Goal: Task Accomplishment & Management: Use online tool/utility

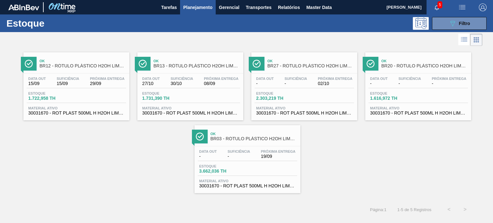
scroll to position [32, 0]
click at [458, 26] on div "089F7B8B-B2A5-4AFE-B5C0-19BA573D28AC Filtro" at bounding box center [460, 24] width 22 height 8
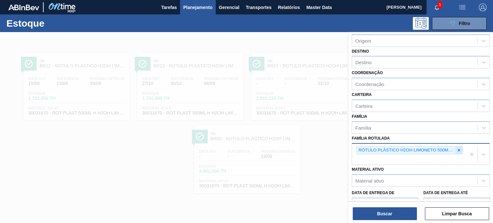
click at [460, 148] on icon at bounding box center [459, 150] width 4 height 4
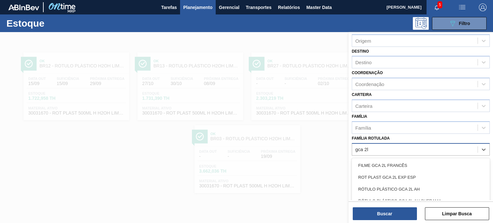
type Rotulada "gca 2l h"
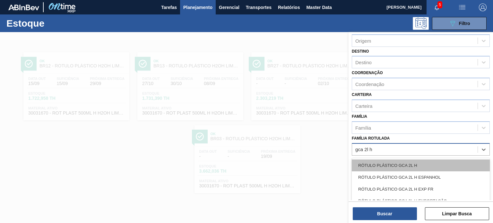
click at [429, 160] on div "RÓTULO PLÁSTICO GCA 2L H" at bounding box center [421, 166] width 138 height 12
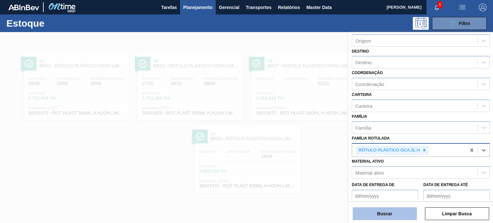
click at [397, 216] on button "Buscar" at bounding box center [385, 213] width 64 height 13
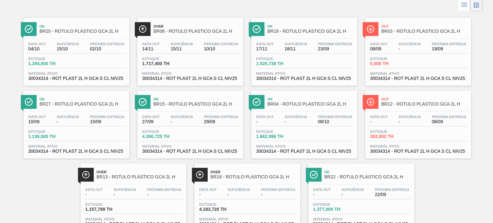
scroll to position [0, 0]
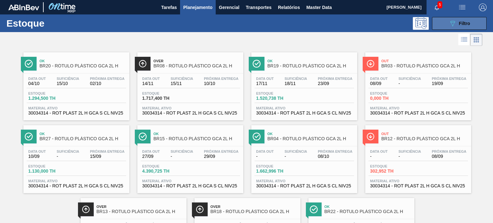
click at [461, 23] on span "Filtro" at bounding box center [464, 23] width 11 height 5
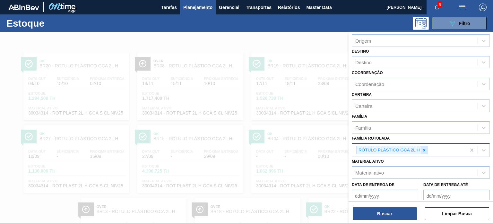
click at [425, 151] on icon at bounding box center [424, 150] width 4 height 4
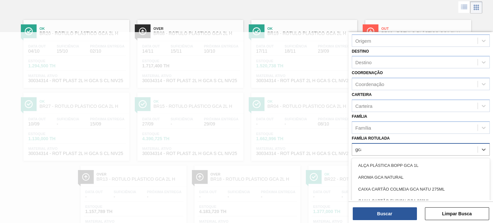
scroll to position [32, 0]
type Rotulada "gca 600ml"
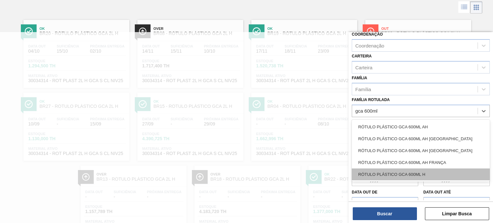
scroll to position [82, 0]
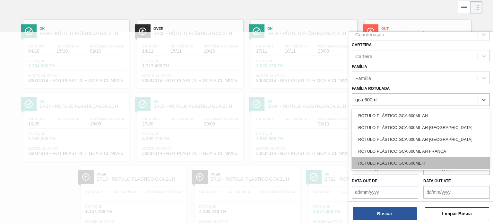
click at [439, 163] on div "RÓTULO PLÁSTICO GCA 600ML H" at bounding box center [421, 163] width 138 height 12
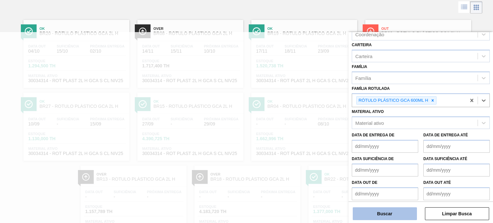
click at [398, 215] on button "Buscar" at bounding box center [385, 213] width 64 height 13
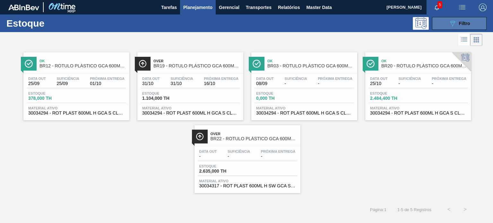
click at [448, 19] on button "089F7B8B-B2A5-4AFE-B5C0-19BA573D28AC Filtro" at bounding box center [459, 23] width 55 height 13
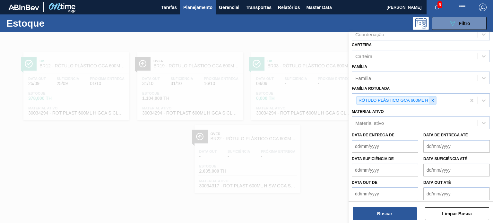
click at [433, 99] on icon at bounding box center [433, 100] width 2 height 2
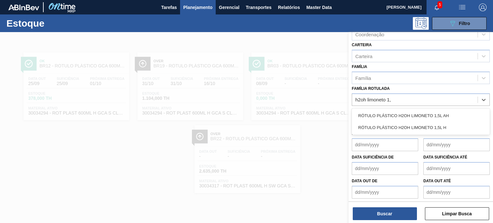
type Rotulada "h2oh limoneto 1,5"
click at [403, 109] on div "RÓTULO PLÁSTICO H2OH LIMONETO 1,5L AH RÓTULO PLÁSTICO H2OH LIMONETO 1,5L H" at bounding box center [421, 122] width 138 height 26
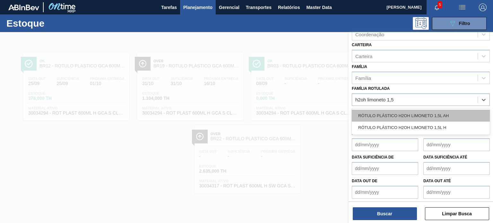
click at [406, 112] on div "RÓTULO PLÁSTICO H2OH LIMONETO 1,5L AH" at bounding box center [421, 116] width 138 height 12
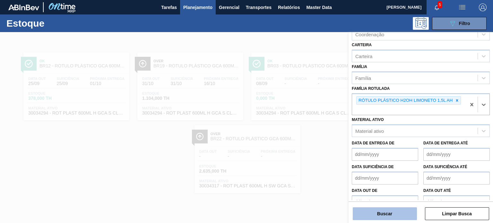
click at [390, 214] on button "Buscar" at bounding box center [385, 213] width 64 height 13
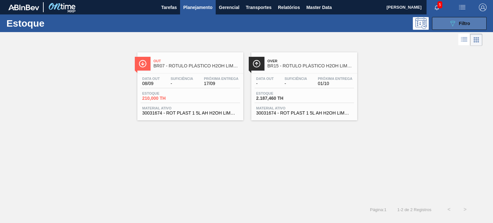
click at [461, 21] on span "Filtro" at bounding box center [464, 23] width 11 height 5
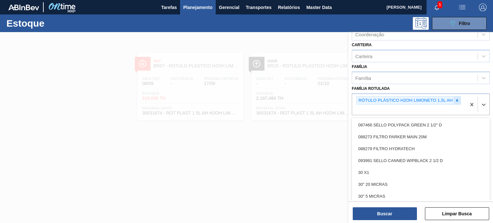
click at [459, 96] on div "RÓTULO PLÁSTICO H2OH LIMONETO 1,5L AH" at bounding box center [408, 100] width 105 height 9
click at [458, 97] on div at bounding box center [457, 101] width 7 height 8
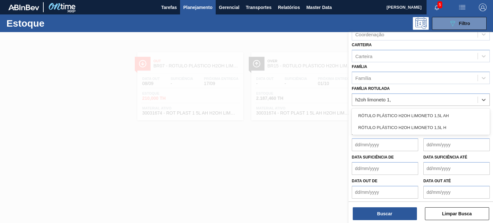
type Rotulada "h2oh limoneto 1,5"
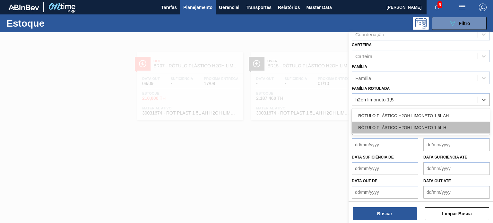
click at [440, 129] on div "RÓTULO PLÁSTICO H2OH LIMONETO 1,5L H" at bounding box center [421, 128] width 138 height 12
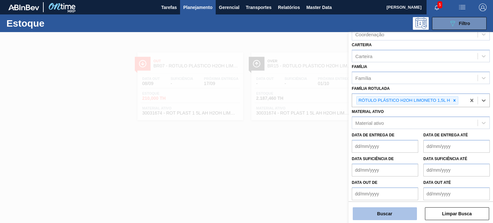
click at [392, 212] on button "Buscar" at bounding box center [385, 213] width 64 height 13
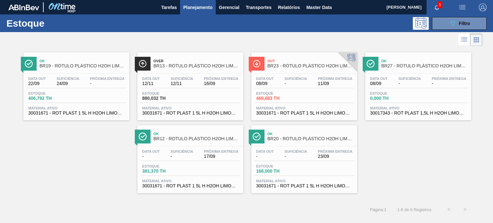
drag, startPoint x: 204, startPoint y: 145, endPoint x: 103, endPoint y: 94, distance: 112.3
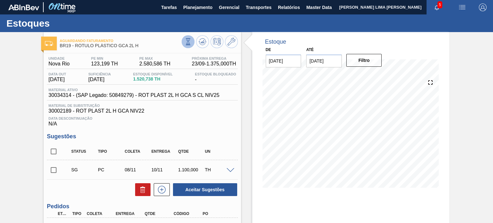
click at [189, 45] on icon at bounding box center [188, 45] width 4 height 1
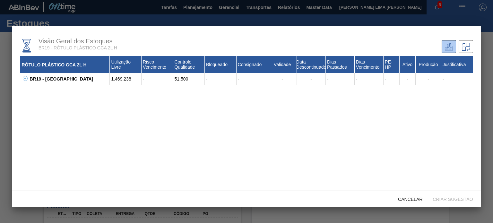
click at [22, 82] on button at bounding box center [24, 79] width 6 height 6
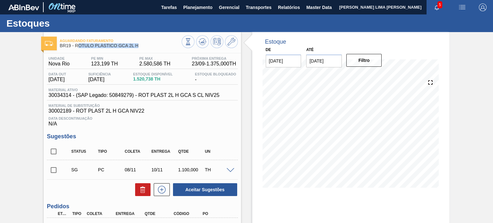
drag, startPoint x: 140, startPoint y: 47, endPoint x: 77, endPoint y: 47, distance: 62.9
click at [77, 47] on span "BR19 - RÓTULO PLÁSTICO GCA 2L H" at bounding box center [121, 45] width 122 height 5
drag, startPoint x: 74, startPoint y: 45, endPoint x: 137, endPoint y: 46, distance: 62.6
click at [137, 46] on span "BR19 - RÓTULO PLÁSTICO GCA 2L H" at bounding box center [121, 45] width 122 height 5
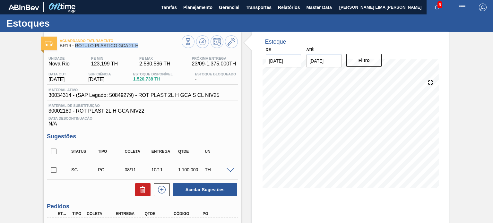
copy span "RÓTULO PLÁSTICO GCA 2L H"
click at [185, 42] on icon at bounding box center [188, 41] width 7 height 7
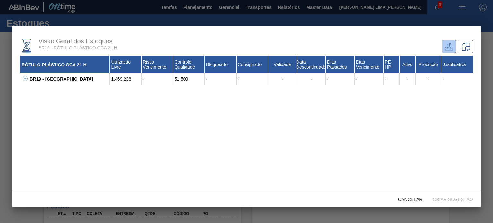
click at [26, 82] on button at bounding box center [24, 79] width 6 height 6
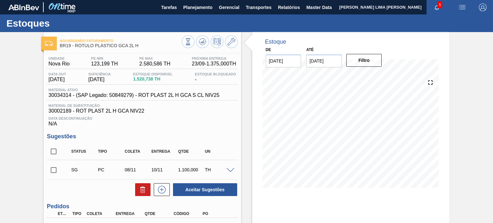
click at [146, 79] on span "1.520,738 TH" at bounding box center [152, 79] width 39 height 5
click at [145, 79] on span "1.520,738 TH" at bounding box center [152, 79] width 39 height 5
drag, startPoint x: 145, startPoint y: 79, endPoint x: 122, endPoint y: 60, distance: 30.1
click at [145, 80] on span "1.520,738 TH" at bounding box center [152, 79] width 39 height 5
copy span "1.520,738 TH"
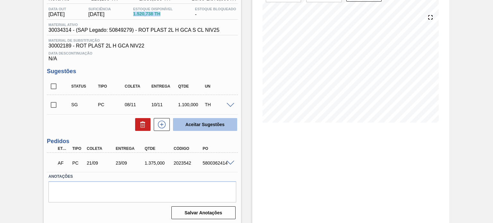
scroll to position [67, 0]
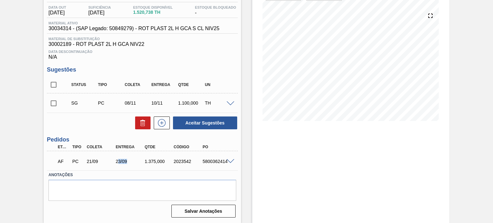
drag, startPoint x: 118, startPoint y: 162, endPoint x: 130, endPoint y: 166, distance: 12.6
click at [130, 166] on div "AF PC 21/09 23/09 1.375,000 2023542 5800362414" at bounding box center [141, 160] width 174 height 13
click at [119, 161] on div "23/09" at bounding box center [130, 161] width 32 height 5
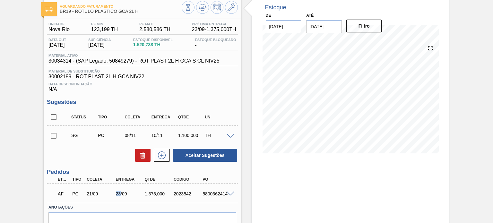
scroll to position [3, 0]
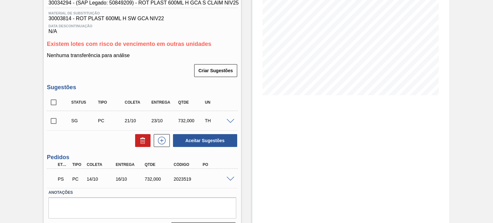
scroll to position [96, 0]
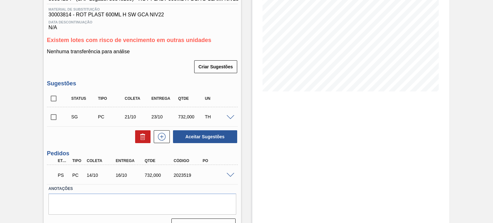
click at [230, 172] on div "PS PC 14/10 16/10 732,000 2023519" at bounding box center [142, 175] width 191 height 16
click at [229, 176] on span at bounding box center [231, 175] width 8 height 5
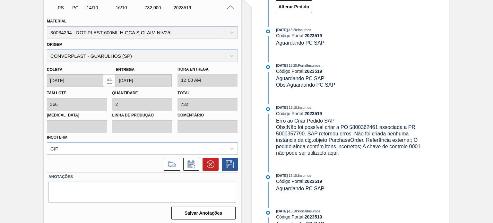
scroll to position [265, 0]
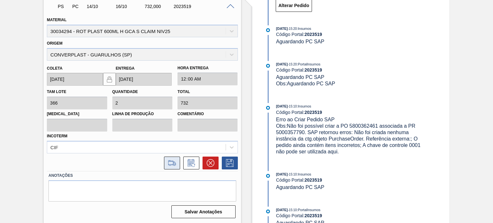
click at [171, 161] on icon at bounding box center [172, 162] width 8 height 5
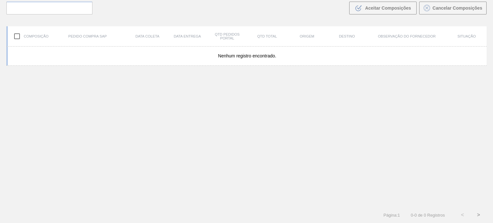
scroll to position [46, 0]
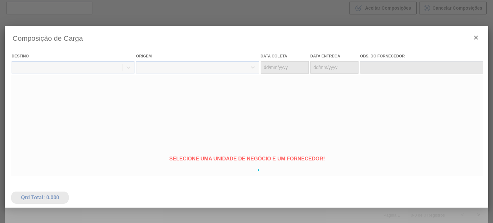
type coleta "[DATE]"
type entrega "[DATE]"
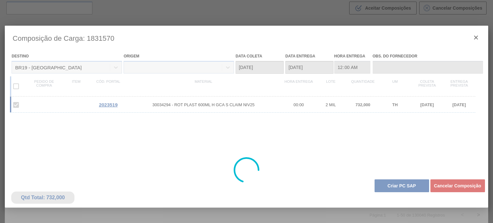
click at [380, 182] on div at bounding box center [246, 170] width 483 height 289
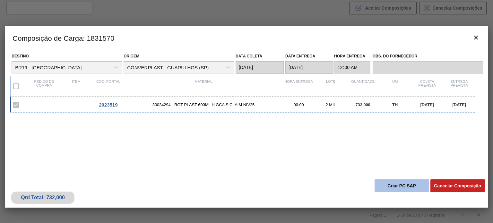
click at [381, 183] on button "Criar PC SAP" at bounding box center [402, 186] width 55 height 13
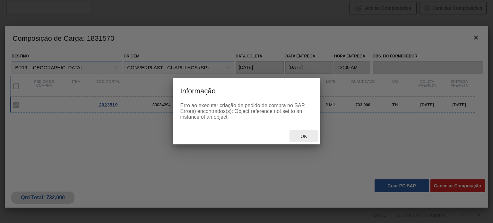
click at [303, 135] on span "Ok" at bounding box center [303, 136] width 17 height 5
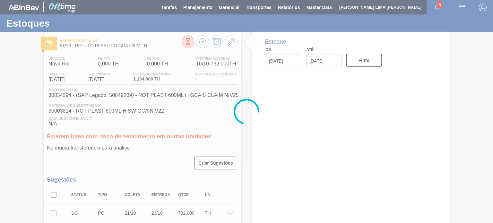
click at [202, 43] on div at bounding box center [246, 111] width 493 height 223
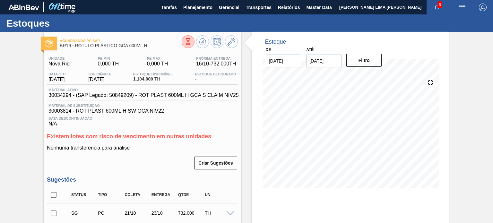
click at [202, 43] on icon at bounding box center [203, 42] width 8 height 8
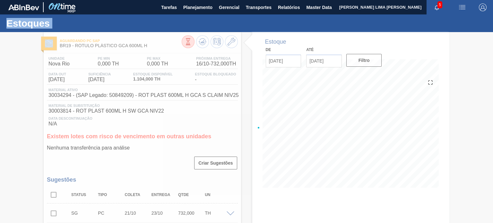
click at [202, 43] on div at bounding box center [246, 127] width 493 height 191
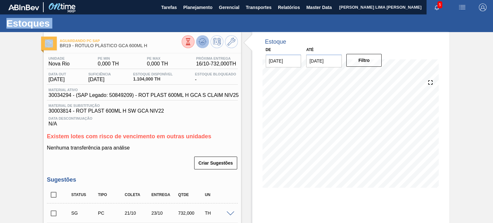
click at [202, 46] on button at bounding box center [202, 41] width 13 height 13
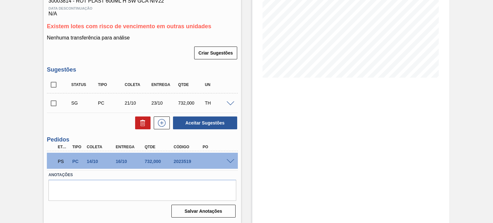
click at [176, 160] on div "2023519" at bounding box center [188, 161] width 32 height 5
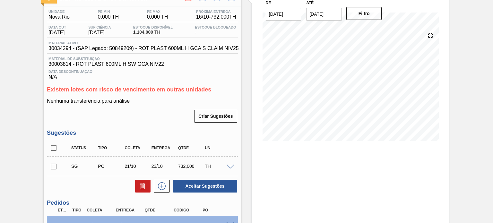
scroll to position [46, 0]
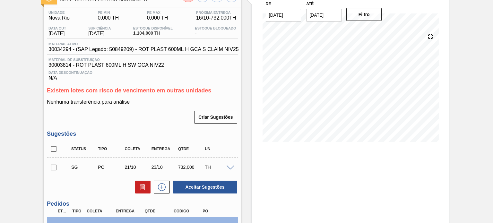
click at [62, 47] on span "30034294 - (SAP Legado: 50849209) - ROT PLAST 600ML H GCA S CLAIM NIV25" at bounding box center [143, 50] width 190 height 6
copy span "30034294"
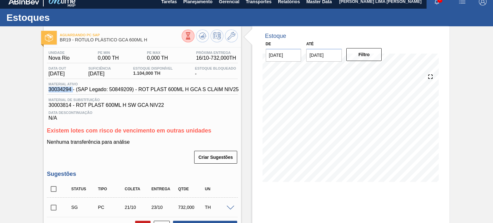
scroll to position [0, 0]
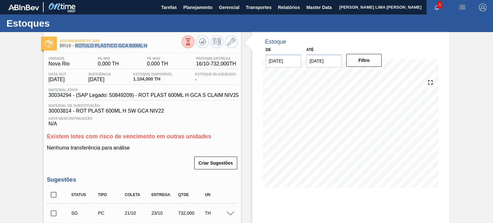
drag, startPoint x: 152, startPoint y: 46, endPoint x: 75, endPoint y: 47, distance: 76.4
click at [75, 47] on span "BR19 - RÓTULO PLÁSTICO GCA 600ML H" at bounding box center [121, 45] width 122 height 5
copy span "RÓTULO PLÁSTICO GCA 600ML H"
click at [145, 78] on span "1.104,000 TH" at bounding box center [152, 79] width 39 height 5
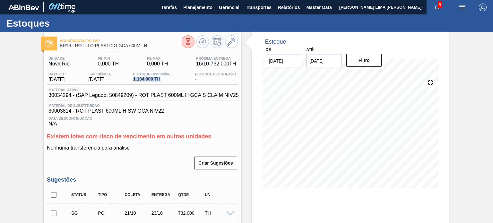
click at [145, 78] on span "1.104,000 TH" at bounding box center [152, 79] width 39 height 5
copy span "1.104,000 TH"
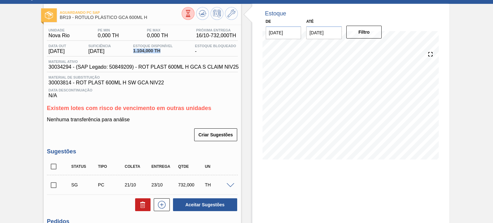
scroll to position [14, 0]
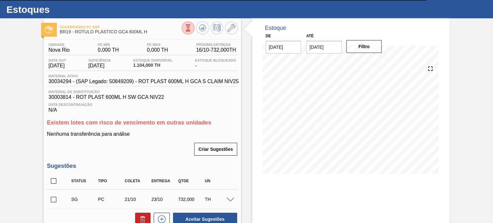
click at [171, 77] on span "Material ativo" at bounding box center [143, 76] width 190 height 4
click at [171, 79] on span "30034294 - (SAP Legado: 50849209) - ROT PLAST 600ML H GCA S CLAIM NIV25" at bounding box center [143, 82] width 190 height 6
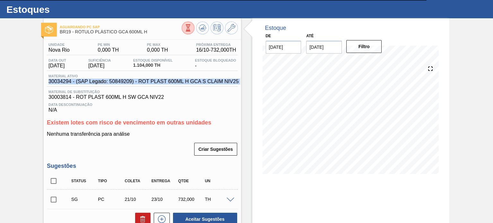
click at [171, 79] on span "30034294 - (SAP Legado: 50849209) - ROT PLAST 600ML H GCA S CLAIM NIV25" at bounding box center [143, 82] width 190 height 6
copy span "30034294 - (SAP Legado: 50849209) - ROT PLAST 600ML H GCA S CLAIM NIV25"
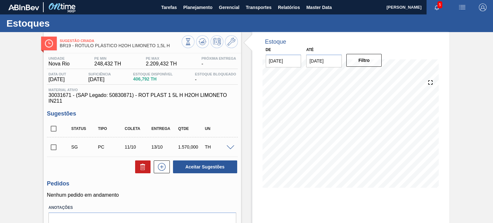
click at [195, 43] on div at bounding box center [210, 42] width 56 height 14
click at [199, 42] on icon at bounding box center [203, 42] width 8 height 8
drag, startPoint x: 171, startPoint y: 48, endPoint x: 74, endPoint y: 49, distance: 97.9
click at [74, 49] on div "Sugestão Criada BR19 - RÓTULO PLÁSTICO H2OH LIMONETO 1,5L H" at bounding box center [121, 43] width 122 height 14
copy span "RÓTULO PLÁSTICO H2OH LIMONETO 1,5L H"
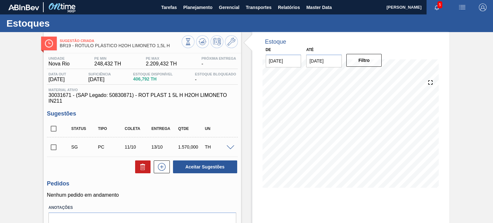
click at [200, 48] on div at bounding box center [210, 42] width 56 height 14
click at [202, 45] on icon at bounding box center [203, 42] width 8 height 8
click at [232, 41] on icon at bounding box center [232, 42] width 8 height 8
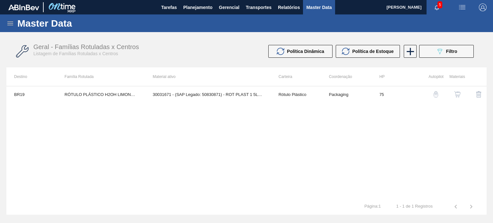
click at [458, 95] on img "button" at bounding box center [457, 94] width 6 height 6
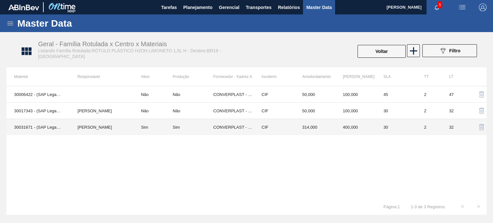
click at [351, 130] on td "400,000" at bounding box center [355, 127] width 41 height 16
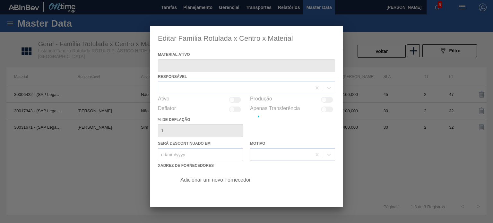
type ativo "30031671 - (SAP Legado: 50830871) - ROT PLAST 1 5L H H2OH LIMONETO IN211"
checkbox input "true"
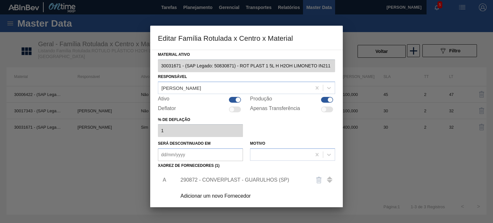
click at [250, 181] on div "290872 - CONVERPLAST - GUARULHOS (SP)" at bounding box center [243, 180] width 126 height 6
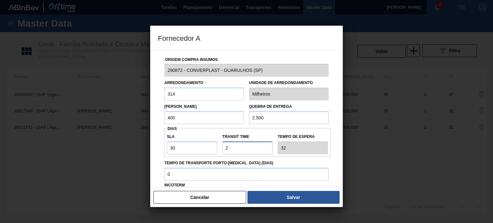
drag, startPoint x: 235, startPoint y: 145, endPoint x: 219, endPoint y: 145, distance: 16.1
click at [220, 145] on div "Transit Time" at bounding box center [248, 143] width 56 height 22
type input "0"
type input "30"
type input "0"
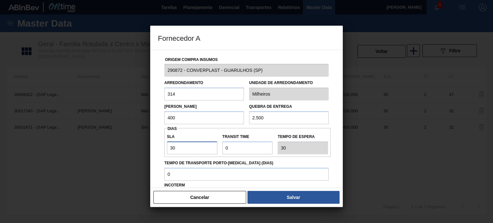
drag, startPoint x: 195, startPoint y: 147, endPoint x: 169, endPoint y: 148, distance: 26.3
click at [169, 148] on input "30" at bounding box center [192, 148] width 50 height 13
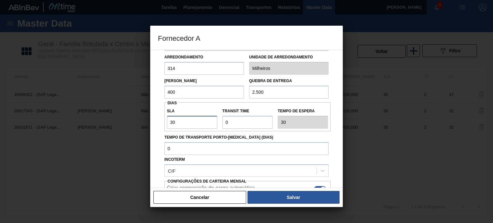
scroll to position [18, 0]
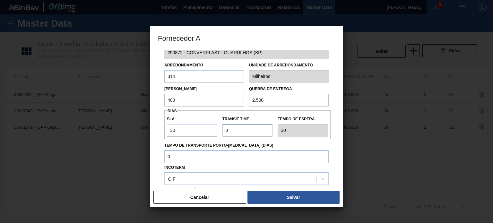
click at [224, 130] on input "Transit Time" at bounding box center [248, 130] width 50 height 13
drag, startPoint x: 193, startPoint y: 132, endPoint x: 168, endPoint y: 131, distance: 24.4
click at [168, 131] on input "30" at bounding box center [192, 130] width 50 height 13
type input "2"
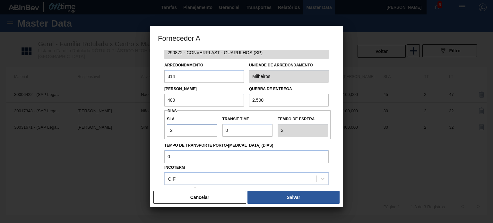
type input "28"
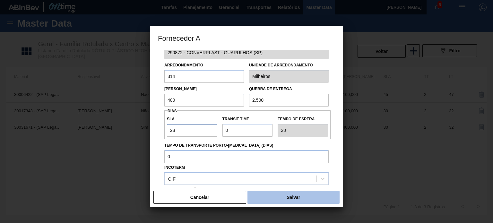
type input "28"
click at [275, 196] on button "Salvar" at bounding box center [294, 197] width 92 height 13
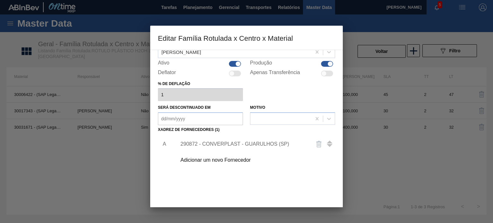
scroll to position [66, 0]
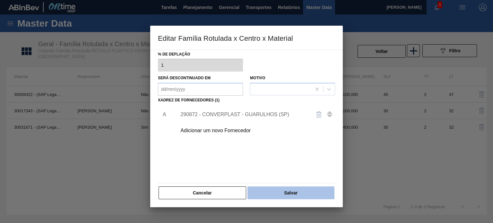
click at [277, 192] on button "Salvar" at bounding box center [291, 193] width 87 height 13
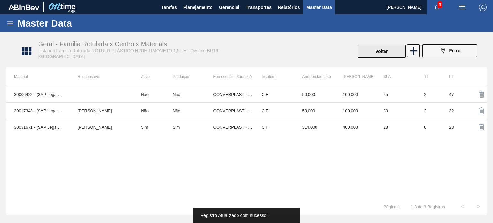
click at [384, 56] on button "Voltar" at bounding box center [382, 51] width 48 height 13
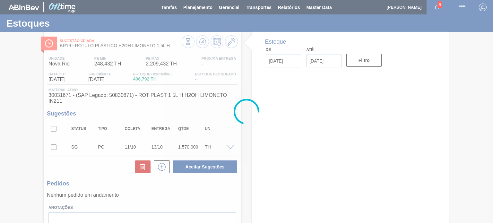
click at [206, 39] on div at bounding box center [246, 111] width 493 height 223
click at [206, 39] on button at bounding box center [202, 41] width 13 height 13
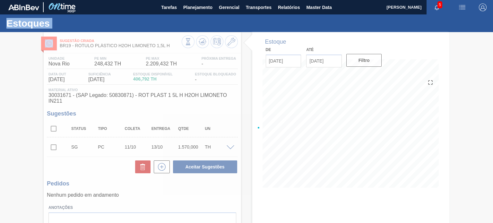
click at [206, 39] on div at bounding box center [246, 127] width 493 height 191
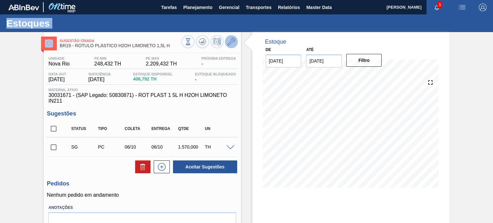
click at [229, 45] on icon at bounding box center [232, 42] width 8 height 8
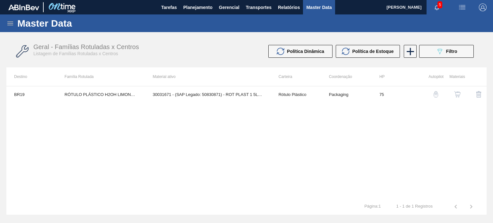
click at [456, 97] on img "button" at bounding box center [457, 94] width 6 height 6
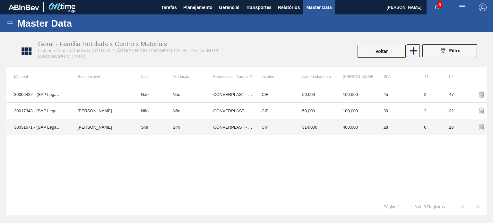
click at [330, 127] on td "314,000" at bounding box center [315, 127] width 41 height 16
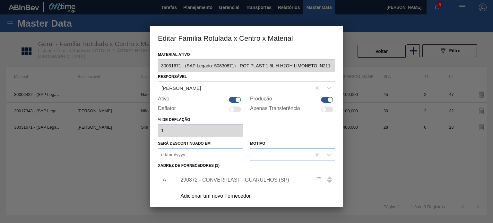
click at [241, 179] on div "290872 - CONVERPLAST - GUARULHOS (SP)" at bounding box center [243, 180] width 126 height 6
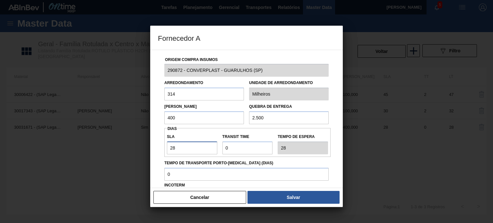
drag, startPoint x: 188, startPoint y: 146, endPoint x: 173, endPoint y: 147, distance: 14.1
click at [174, 147] on input "28" at bounding box center [192, 148] width 50 height 13
type input "2"
type input "NaN"
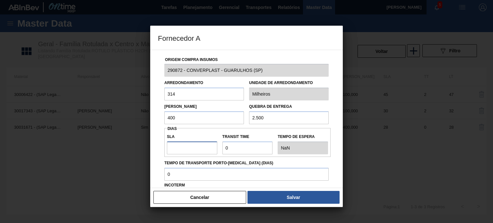
type input "2"
type input "26"
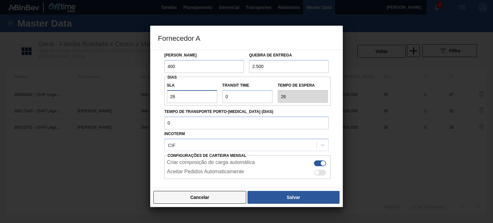
scroll to position [64, 0]
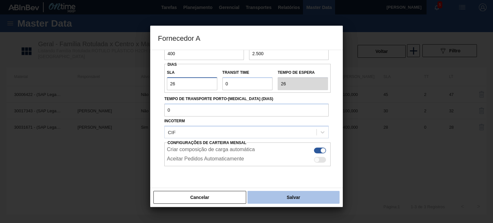
type input "26"
click at [268, 198] on button "Salvar" at bounding box center [294, 197] width 92 height 13
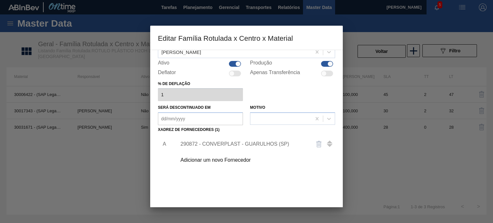
scroll to position [66, 0]
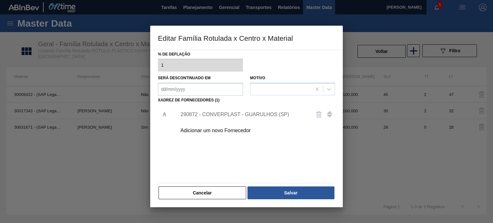
click at [290, 199] on div "Material ativo 30031671 - (SAP Legado: 50830871) - ROT PLAST 1 5L H H2OH LIMONE…" at bounding box center [246, 129] width 193 height 158
click at [316, 180] on div "Material ativo 30031671 - (SAP Legado: 50830871) - ROT PLAST 1 5L H H2OH LIMONE…" at bounding box center [246, 92] width 177 height 215
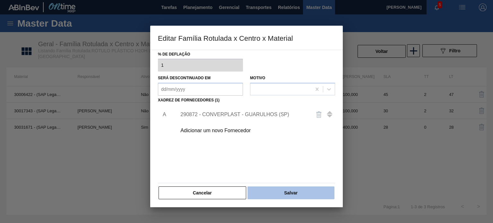
click at [311, 187] on button "Salvar" at bounding box center [291, 193] width 87 height 13
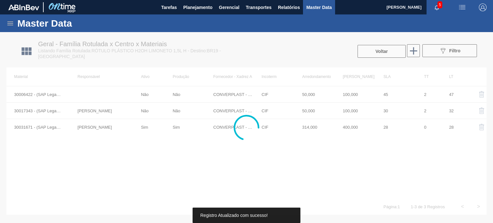
click at [388, 55] on div at bounding box center [246, 127] width 493 height 191
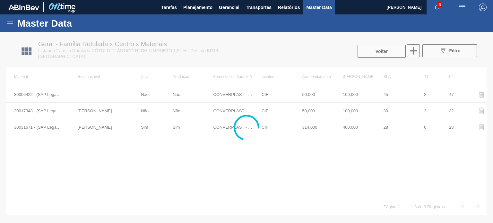
click at [388, 55] on div at bounding box center [246, 127] width 493 height 191
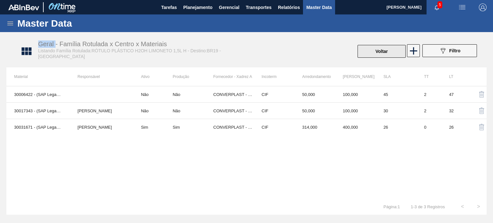
click at [378, 50] on button "Voltar" at bounding box center [382, 51] width 48 height 13
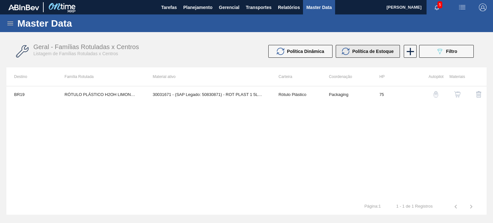
click at [355, 49] on span "Política de Estoque" at bounding box center [372, 51] width 41 height 5
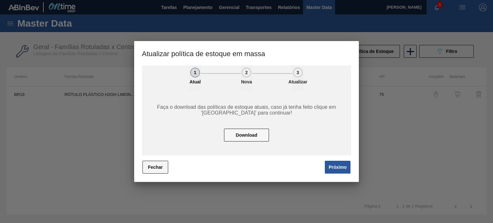
click at [157, 165] on button "Fechar" at bounding box center [156, 167] width 26 height 13
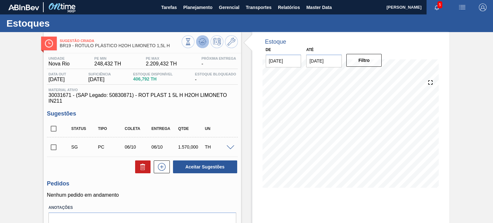
click at [201, 44] on icon at bounding box center [203, 42] width 8 height 8
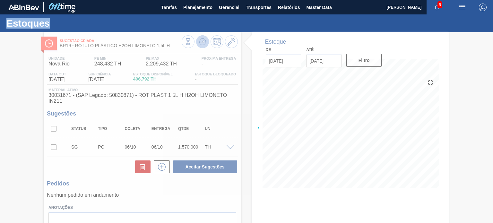
click at [201, 44] on div at bounding box center [246, 127] width 493 height 191
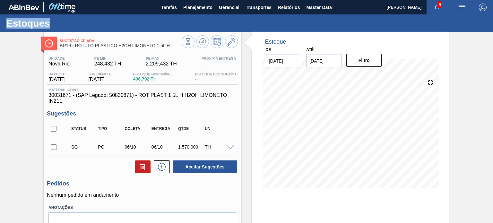
click at [56, 148] on input "checkbox" at bounding box center [53, 147] width 13 height 13
click at [222, 167] on button "Aceitar Sugestões" at bounding box center [205, 167] width 64 height 13
checkbox input "false"
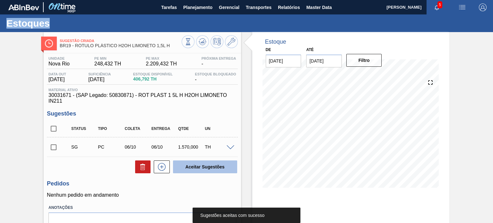
click at [222, 167] on button "Aceitar Sugestões" at bounding box center [205, 167] width 64 height 13
click at [51, 150] on input "checkbox" at bounding box center [53, 147] width 13 height 13
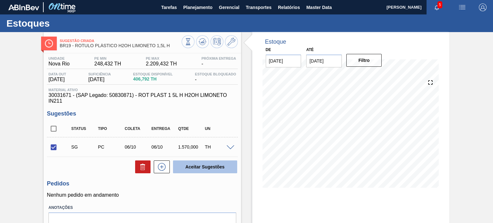
click at [217, 159] on div "Status Tipo Coleta Entrega Qtde UN SG PC 06/10 06/10 1.570,000 TH Material 3003…" at bounding box center [142, 147] width 191 height 54
click at [215, 162] on button "Aceitar Sugestões" at bounding box center [205, 167] width 64 height 13
checkbox input "false"
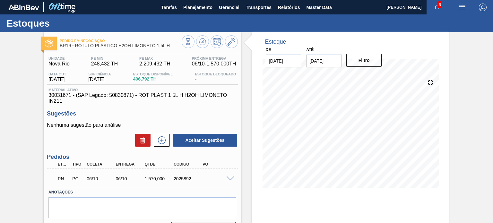
click at [229, 45] on icon at bounding box center [232, 42] width 8 height 8
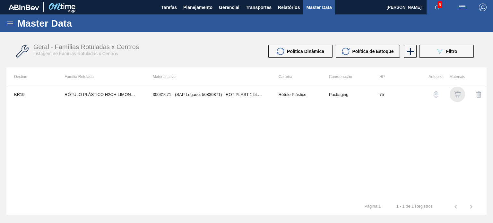
click at [460, 92] on img "button" at bounding box center [457, 94] width 6 height 6
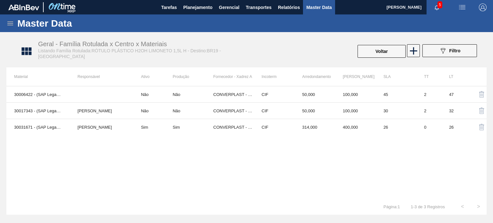
click at [305, 137] on div "30006422 - (SAP Legado: 50494542) - ROT PLAST 1,5L H H2OH LIMONETO NIV20 Não Nã…" at bounding box center [246, 142] width 480 height 113
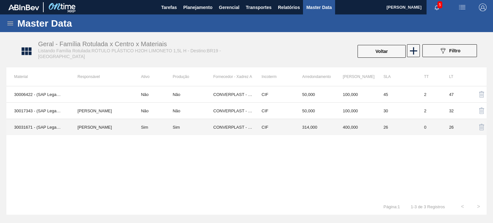
click at [302, 131] on td "314,000" at bounding box center [315, 127] width 41 height 16
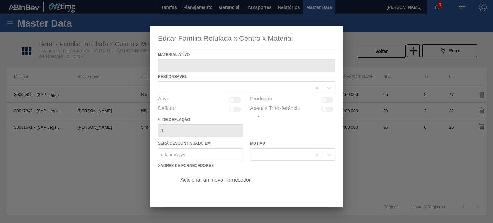
type ativo "30031671 - (SAP Legado: 50830871) - ROT PLAST 1 5L H H2OH LIMONETO IN211"
checkbox input "true"
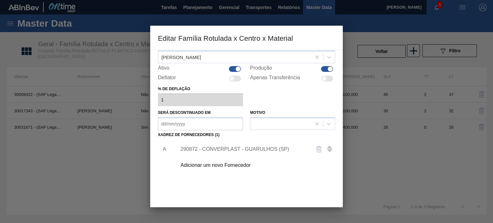
scroll to position [64, 0]
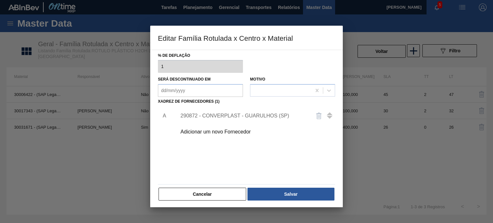
click at [253, 116] on div "290872 - CONVERPLAST - GUARULHOS (SP)" at bounding box center [243, 116] width 126 height 6
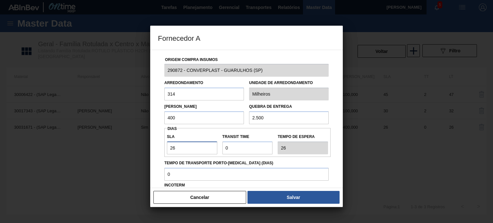
click at [165, 147] on div "SLA 26" at bounding box center [192, 143] width 56 height 22
type input "3"
type input "30"
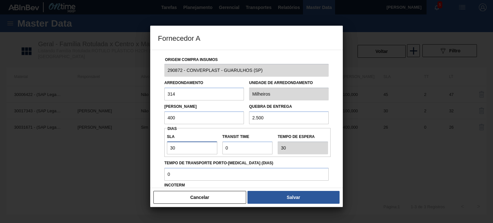
type input "30"
type input "2"
type input "32"
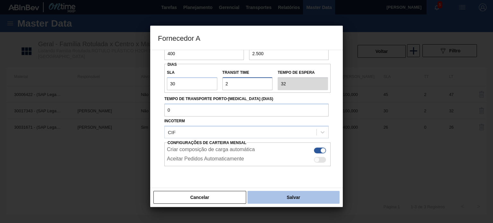
type input "2"
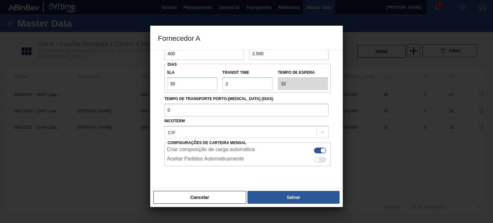
click at [322, 201] on button "Salvar" at bounding box center [294, 197] width 92 height 13
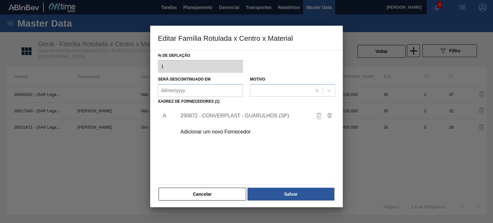
click at [322, 200] on div "Cancelar Salvar" at bounding box center [246, 194] width 177 height 14
click at [320, 199] on button "Salvar" at bounding box center [291, 194] width 87 height 13
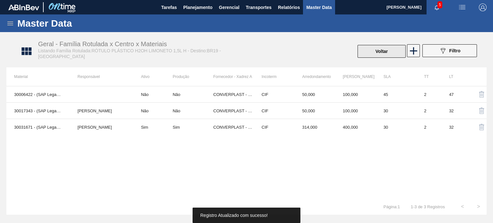
click at [368, 56] on button "Voltar" at bounding box center [382, 51] width 48 height 13
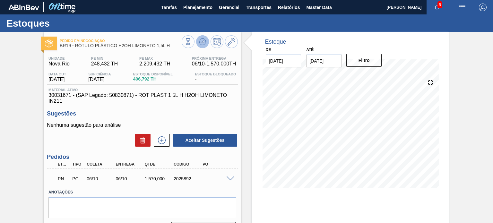
click at [202, 43] on icon at bounding box center [202, 42] width 1 height 2
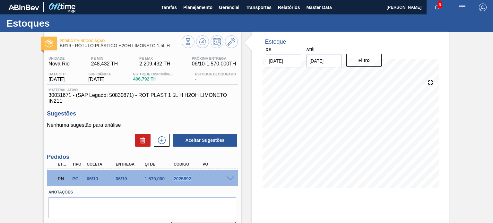
click at [182, 178] on div "2025892" at bounding box center [188, 178] width 32 height 5
copy div "2025892"
drag, startPoint x: 171, startPoint y: 49, endPoint x: 76, endPoint y: 48, distance: 95.1
click at [76, 48] on div "Pedido em Negociação BR19 - RÓTULO PLÁSTICO H2OH LIMONETO 1,5L H" at bounding box center [121, 43] width 122 height 14
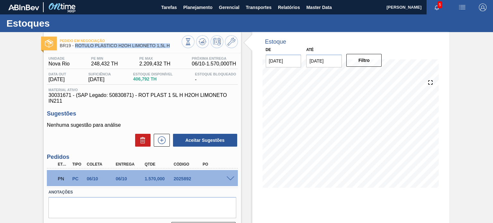
copy span "RÓTULO PLÁSTICO H2OH LIMONETO 1,5L H"
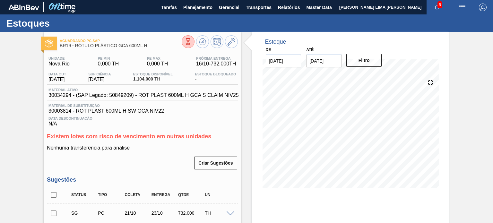
scroll to position [110, 0]
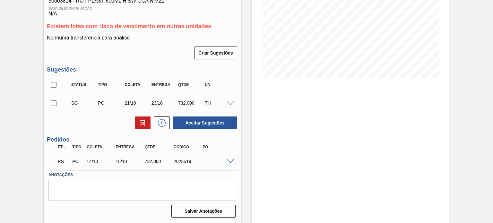
click at [229, 161] on span at bounding box center [231, 161] width 8 height 5
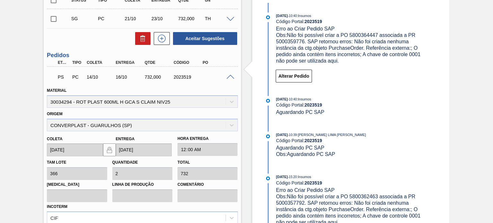
scroll to position [265, 0]
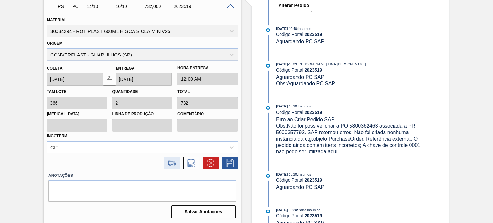
click at [175, 163] on icon at bounding box center [172, 163] width 10 height 8
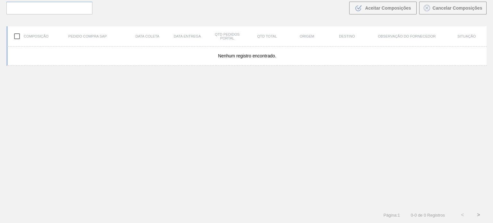
scroll to position [46, 0]
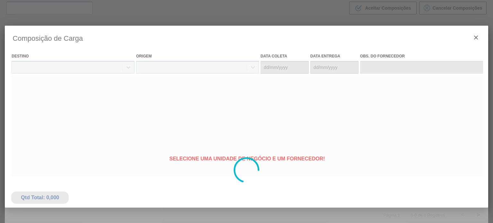
type coleta "[DATE]"
type entrega "[DATE]"
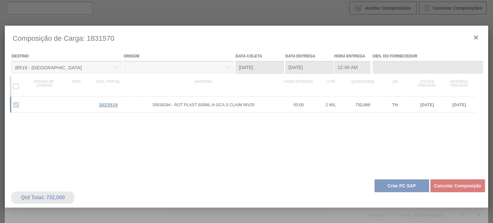
click at [401, 185] on div at bounding box center [246, 170] width 483 height 289
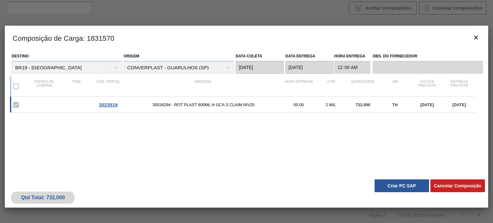
click at [401, 185] on button "Criar PC SAP" at bounding box center [402, 186] width 55 height 13
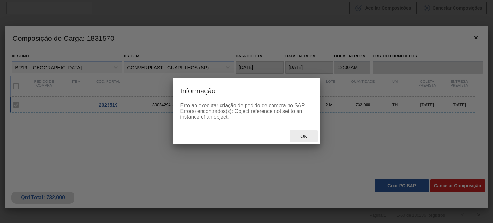
click at [301, 138] on span "Ok" at bounding box center [303, 136] width 17 height 5
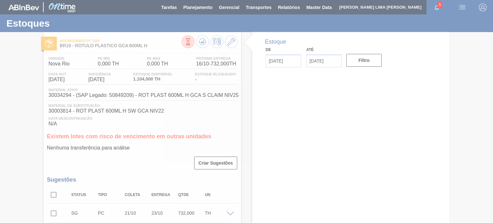
click at [203, 44] on div at bounding box center [246, 111] width 493 height 223
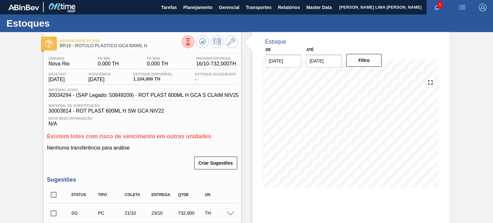
click at [203, 44] on icon at bounding box center [203, 42] width 8 height 8
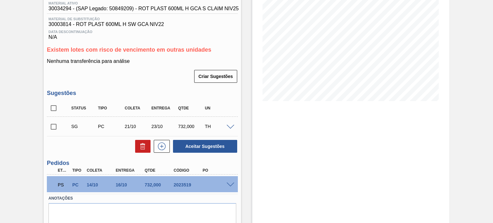
scroll to position [110, 0]
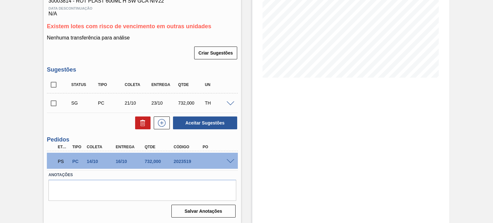
click at [227, 162] on span at bounding box center [231, 161] width 8 height 5
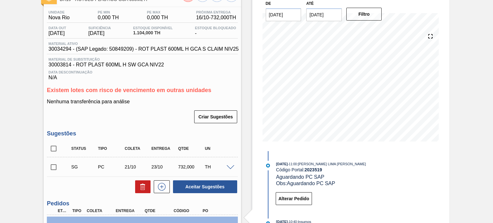
scroll to position [0, 0]
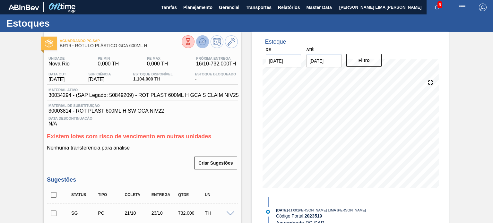
click at [203, 41] on icon at bounding box center [203, 41] width 0 height 0
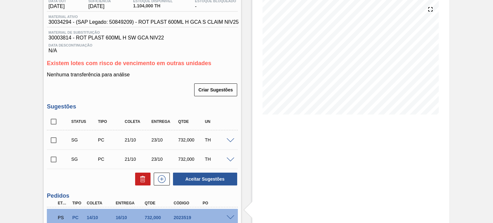
scroll to position [96, 0]
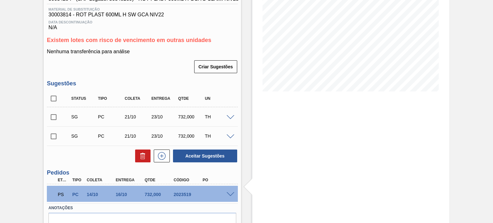
click at [229, 192] on span at bounding box center [231, 194] width 8 height 5
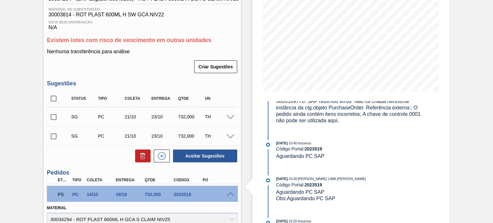
drag, startPoint x: 283, startPoint y: 145, endPoint x: 293, endPoint y: 145, distance: 10.6
click at [293, 145] on div "08/09/2025 - 10:40 : Insumos" at bounding box center [352, 143] width 153 height 6
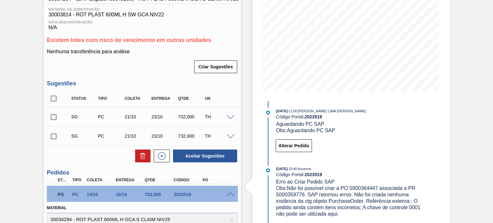
scroll to position [0, 0]
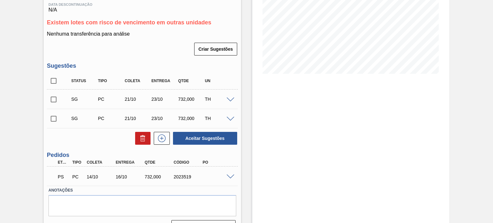
scroll to position [128, 0]
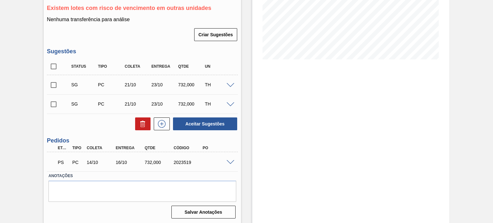
click at [232, 158] on div "PS PC 14/10 16/10 732,000 2023519" at bounding box center [142, 162] width 191 height 16
click at [230, 162] on span at bounding box center [231, 162] width 8 height 5
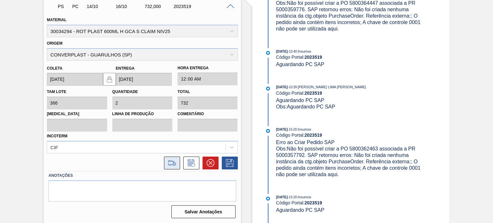
click at [170, 164] on icon at bounding box center [172, 163] width 10 height 8
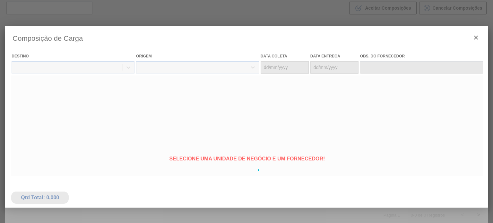
type coleta "[DATE]"
type entrega "[DATE]"
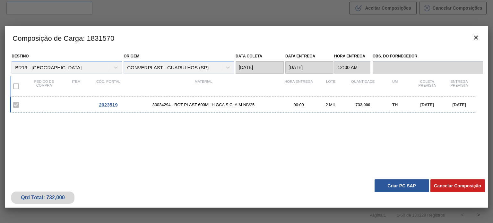
click at [381, 181] on button "Criar PC SAP" at bounding box center [402, 186] width 55 height 13
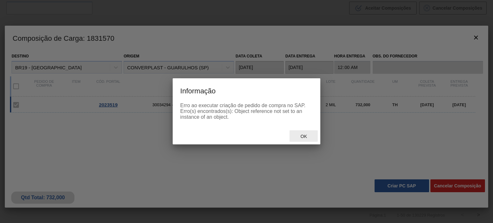
click at [305, 138] on span "Ok" at bounding box center [303, 136] width 17 height 5
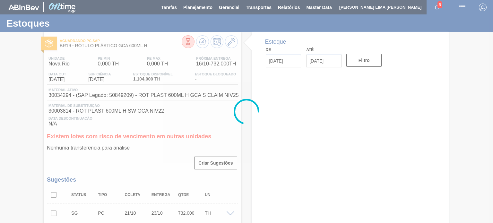
click at [198, 41] on div at bounding box center [246, 111] width 493 height 223
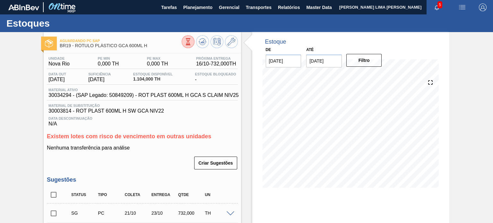
click at [199, 41] on icon at bounding box center [203, 42] width 8 height 8
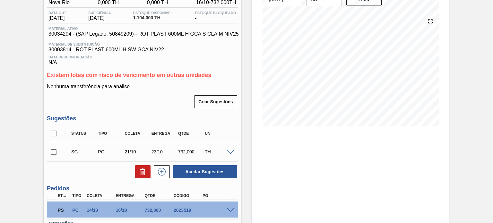
scroll to position [96, 0]
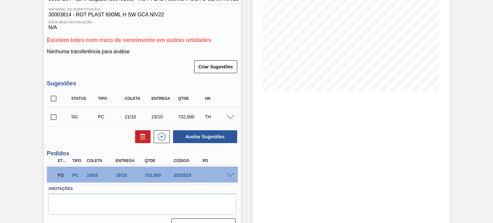
click at [229, 171] on div "PS PC 14/10 16/10 732,000 2023519" at bounding box center [142, 175] width 191 height 16
click at [229, 172] on div "PS PC 14/10 16/10 732,000 2023519" at bounding box center [142, 175] width 191 height 16
click at [229, 172] on div at bounding box center [231, 174] width 13 height 5
click at [229, 174] on span at bounding box center [231, 175] width 8 height 5
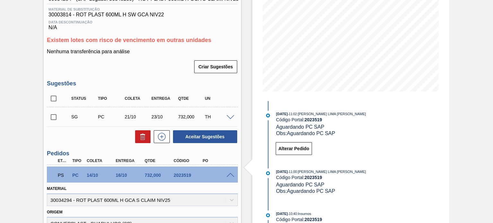
scroll to position [0, 0]
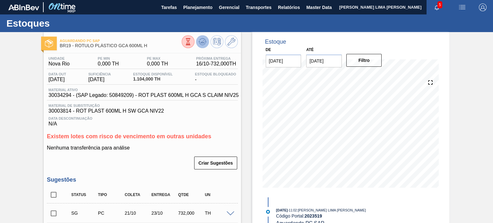
click at [202, 41] on icon at bounding box center [203, 42] width 8 height 8
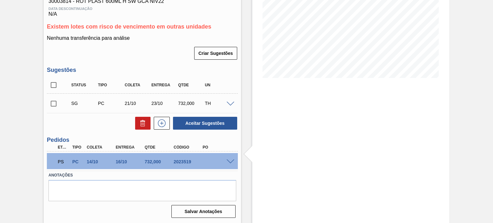
scroll to position [110, 0]
click at [225, 163] on div at bounding box center [231, 161] width 13 height 5
click at [229, 163] on span at bounding box center [231, 161] width 8 height 5
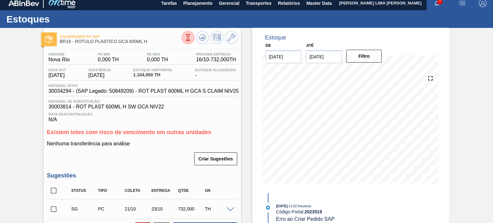
scroll to position [0, 0]
